Goal: Check status

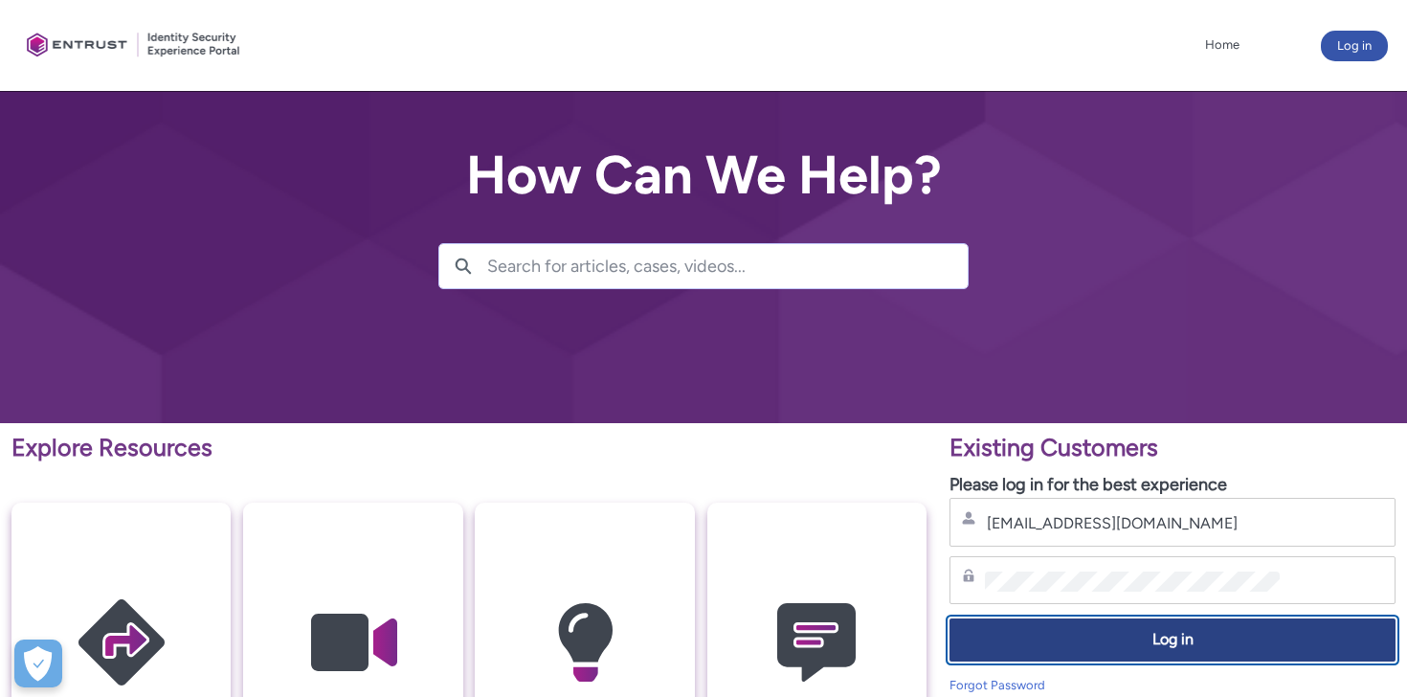
click at [1082, 643] on span "Log in" at bounding box center [1172, 640] width 421 height 22
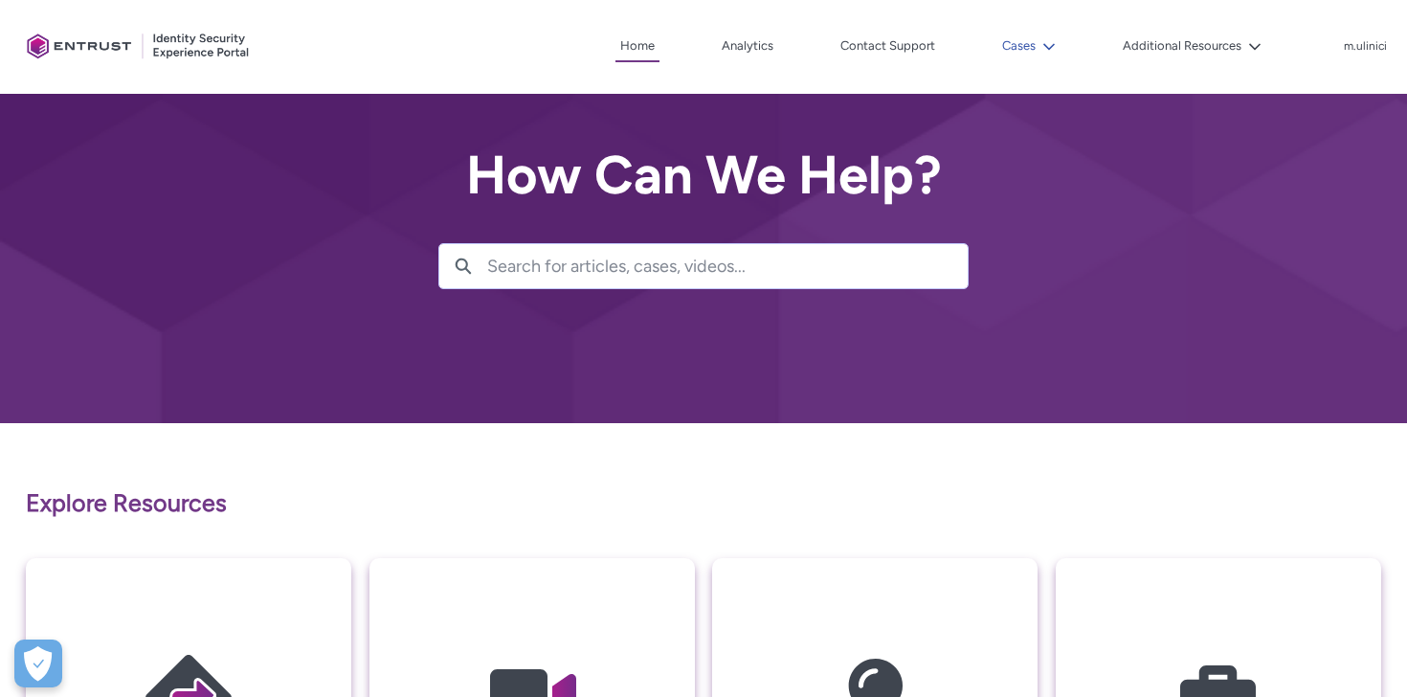
click at [1052, 52] on icon at bounding box center [1049, 46] width 13 height 13
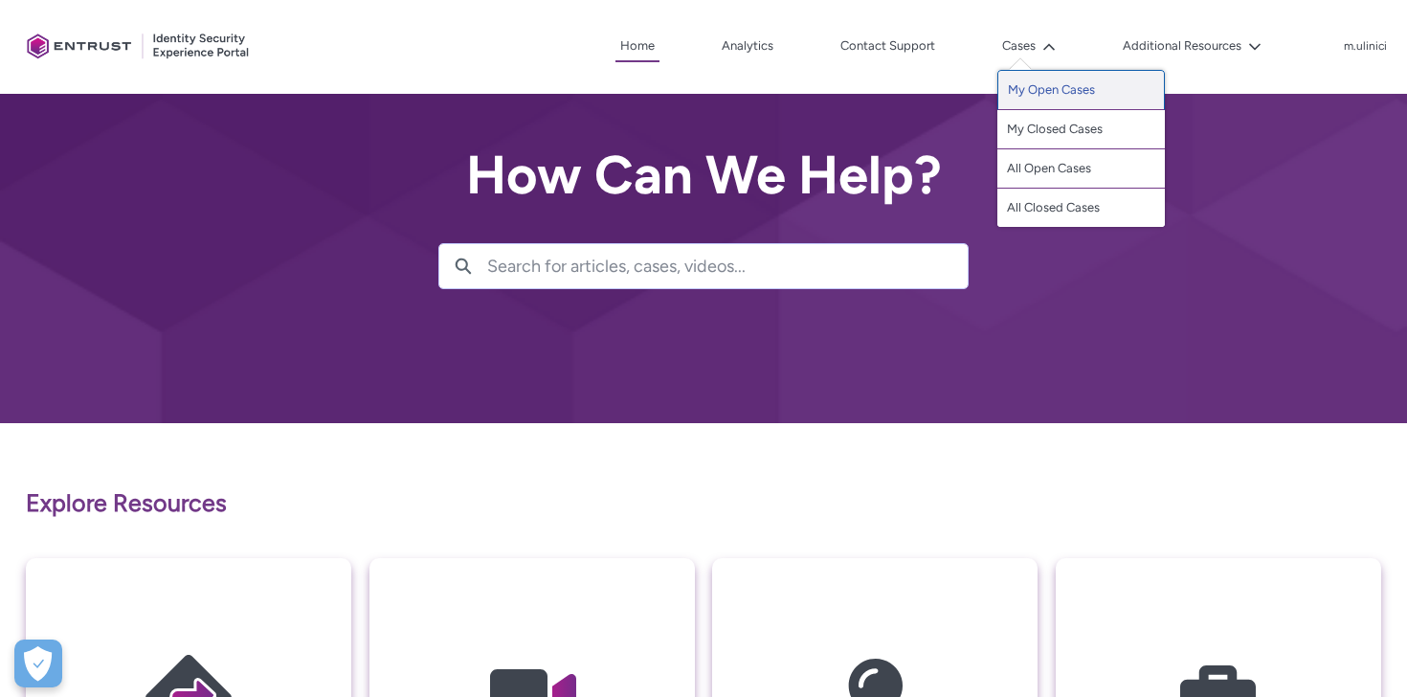
click at [1045, 97] on link "My Open Cases" at bounding box center [1082, 90] width 168 height 40
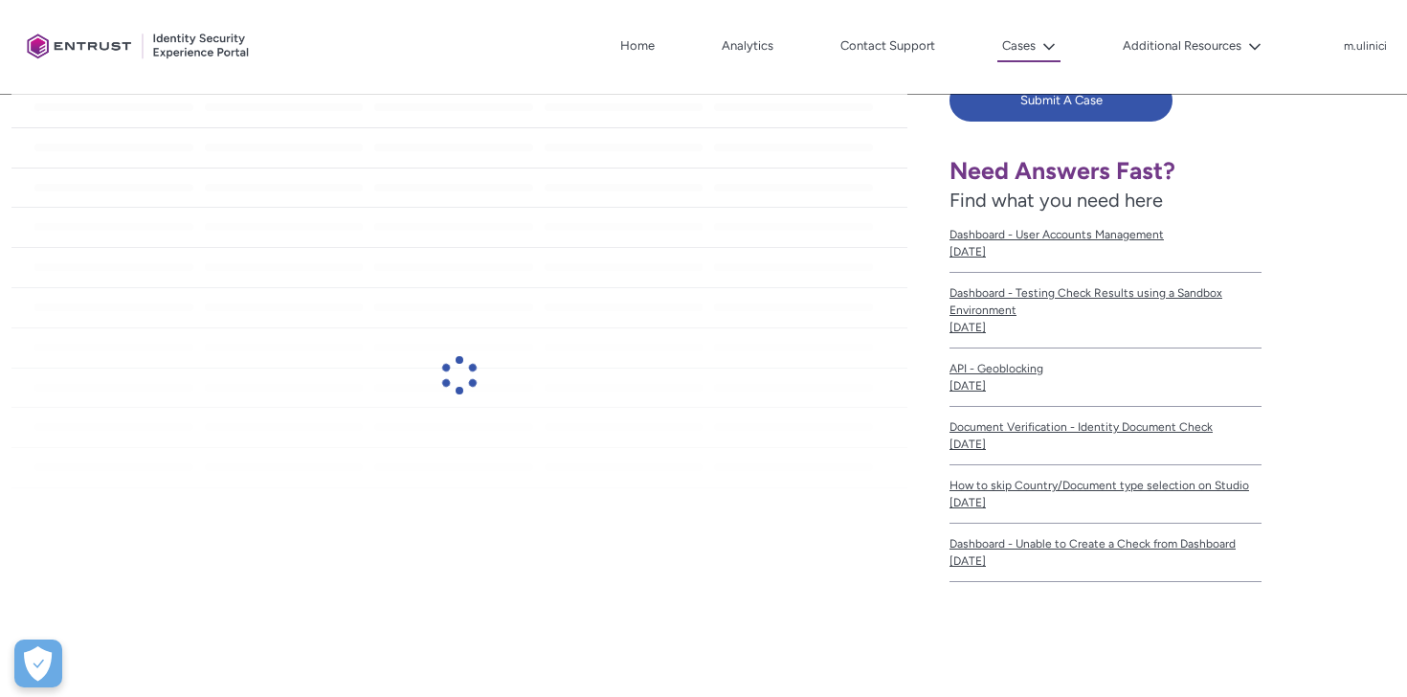
scroll to position [451, 0]
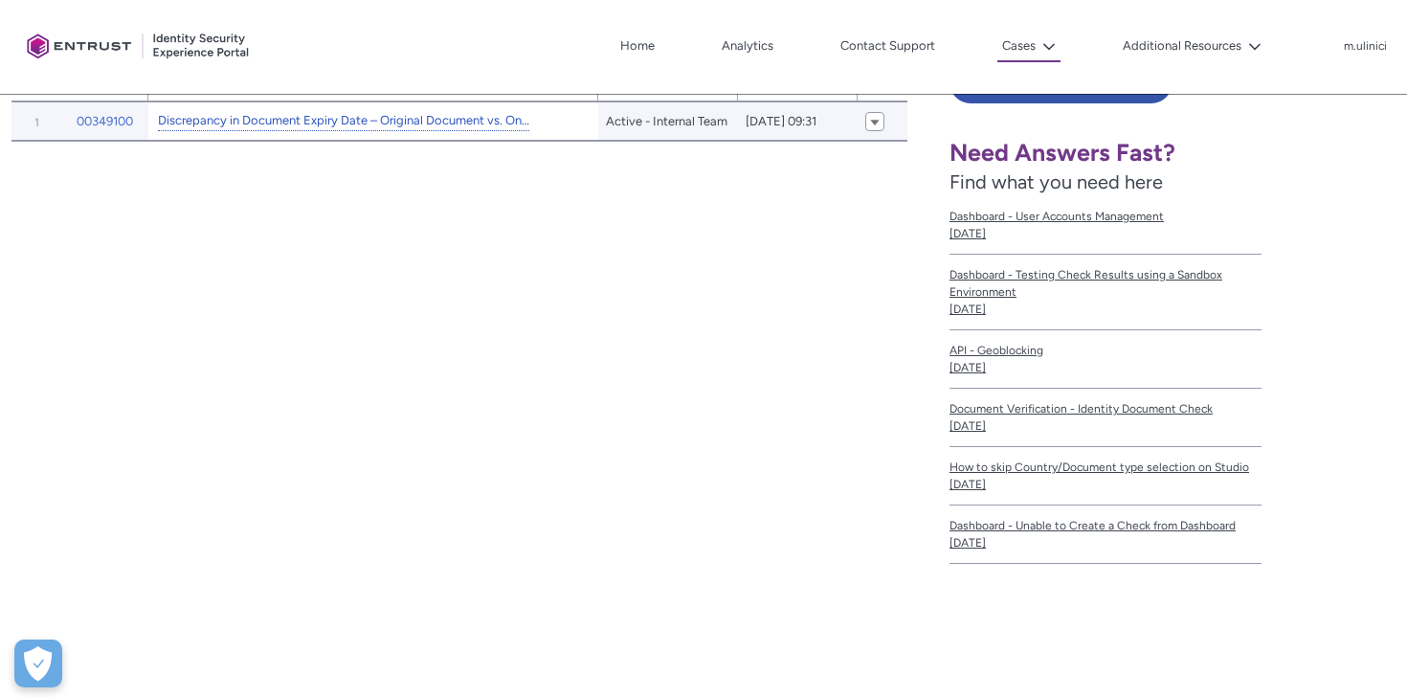
click at [406, 128] on link "Discrepancy in Document Expiry Date – Original Document vs. Onfido Report" at bounding box center [343, 121] width 371 height 20
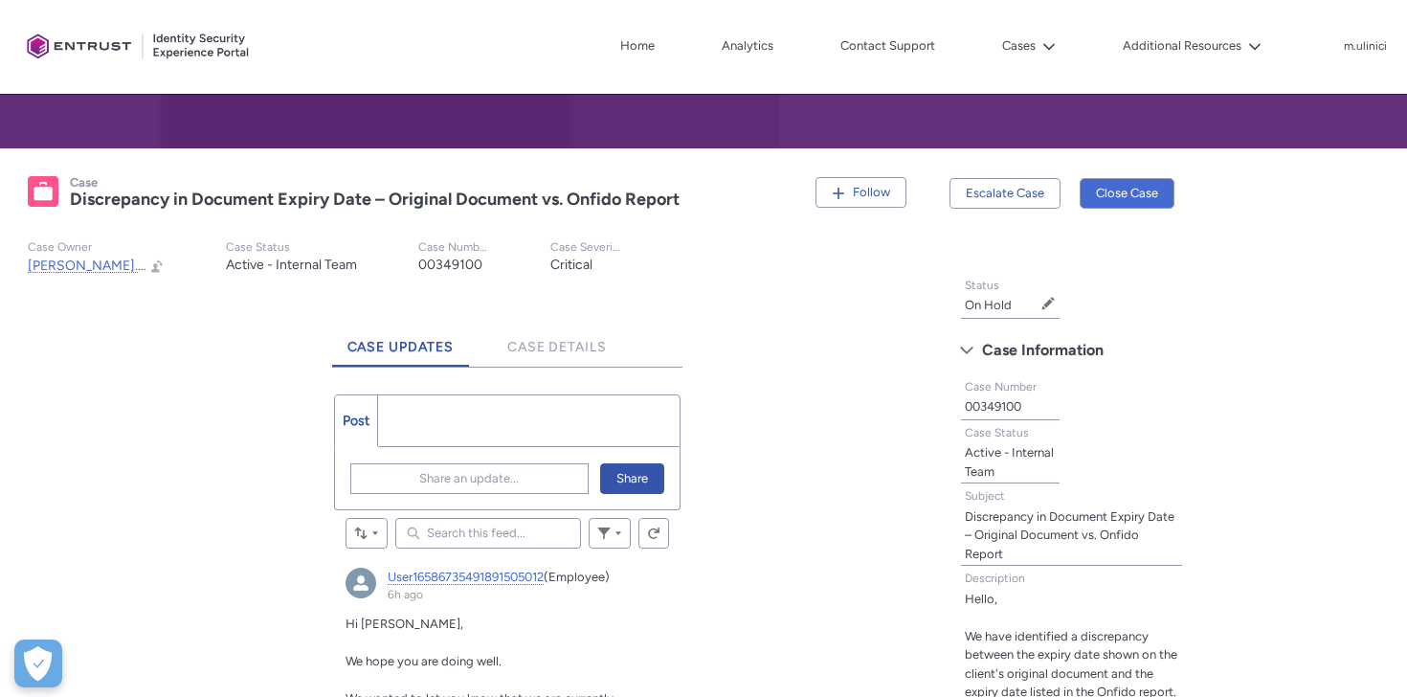
scroll to position [273, 0]
